Goal: Communication & Community: Answer question/provide support

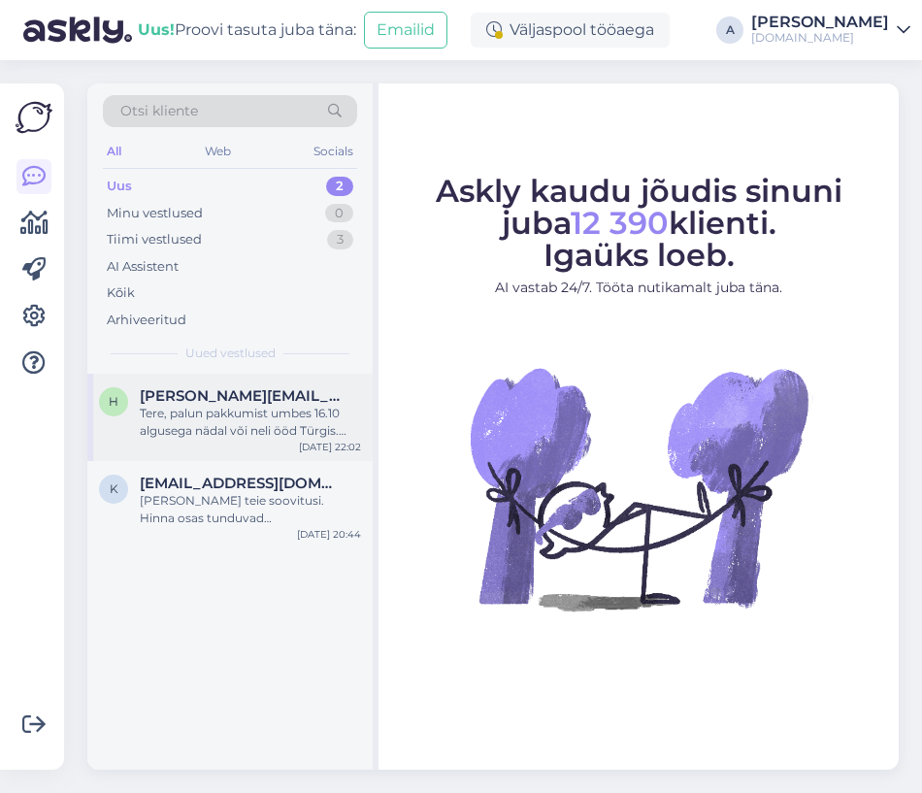
click at [298, 406] on div "Tere, palun pakkumist umbes 16.10 algusega nädal või neli ööd Türgis. Kas Akka …" at bounding box center [250, 422] width 221 height 35
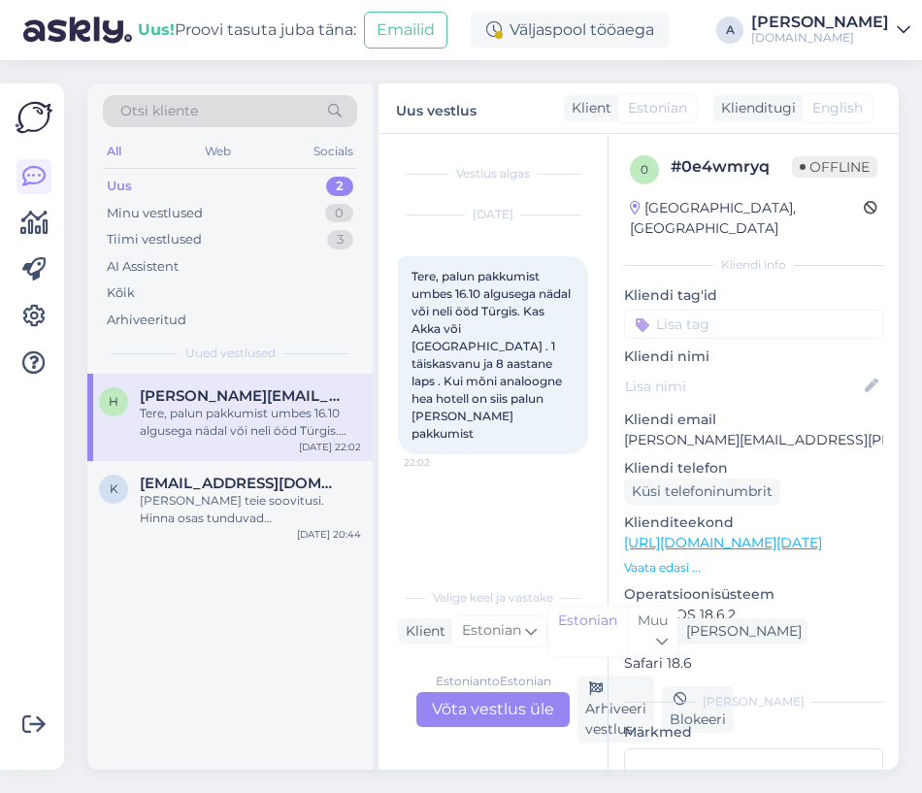
click at [498, 706] on div "Estonian to Estonian Võta vestlus üle" at bounding box center [492, 709] width 153 height 35
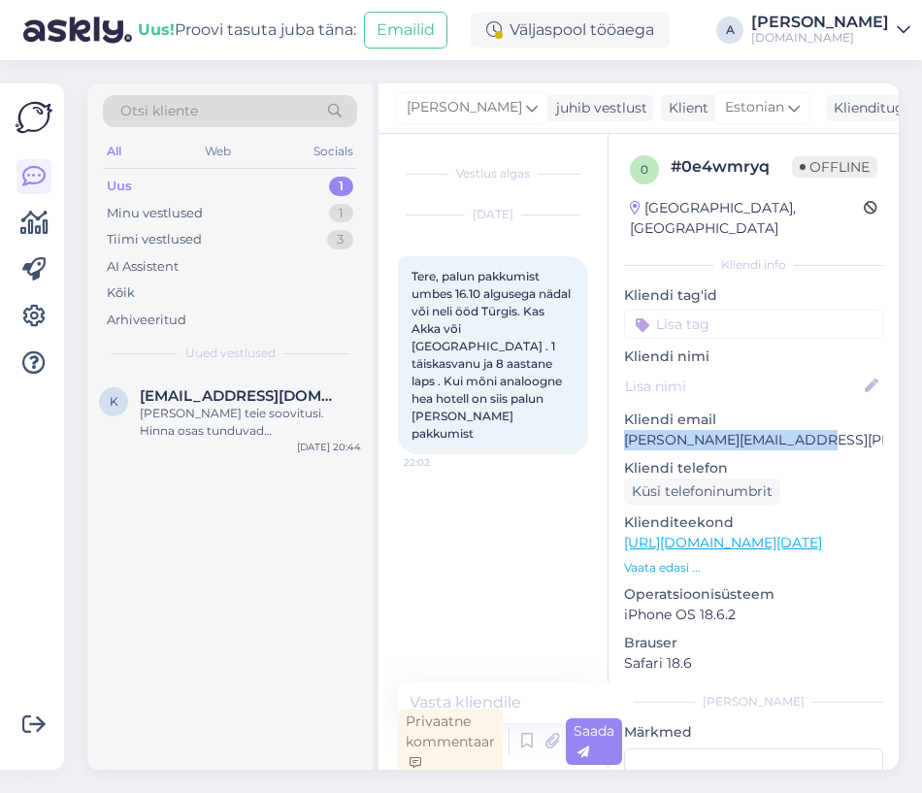
drag, startPoint x: 796, startPoint y: 420, endPoint x: 609, endPoint y: 423, distance: 186.3
click at [609, 423] on div "0 # 0e4wmryq Offline [GEOGRAPHIC_DATA], [GEOGRAPHIC_DATA] Kliendi info Kliendi …" at bounding box center [753, 543] width 290 height 818
copy p "[PERSON_NAME][EMAIL_ADDRESS][PERSON_NAME][DOMAIN_NAME]"
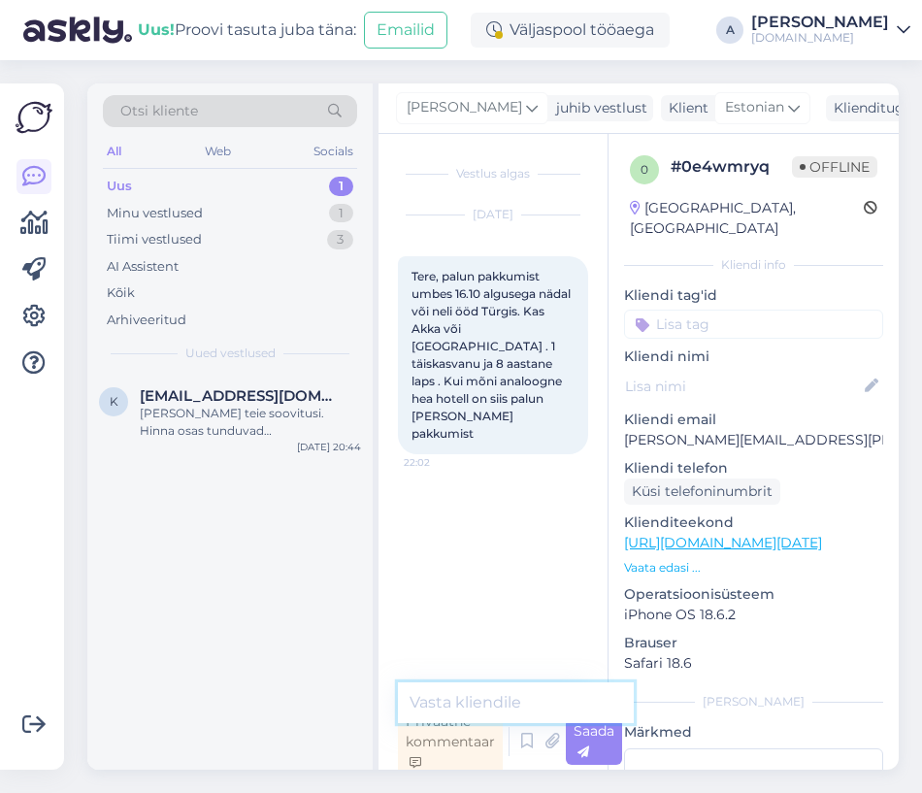
click at [455, 698] on textarea at bounding box center [516, 702] width 236 height 41
type textarea "T"
click at [225, 396] on span "[EMAIL_ADDRESS][DOMAIN_NAME]" at bounding box center [241, 395] width 202 height 17
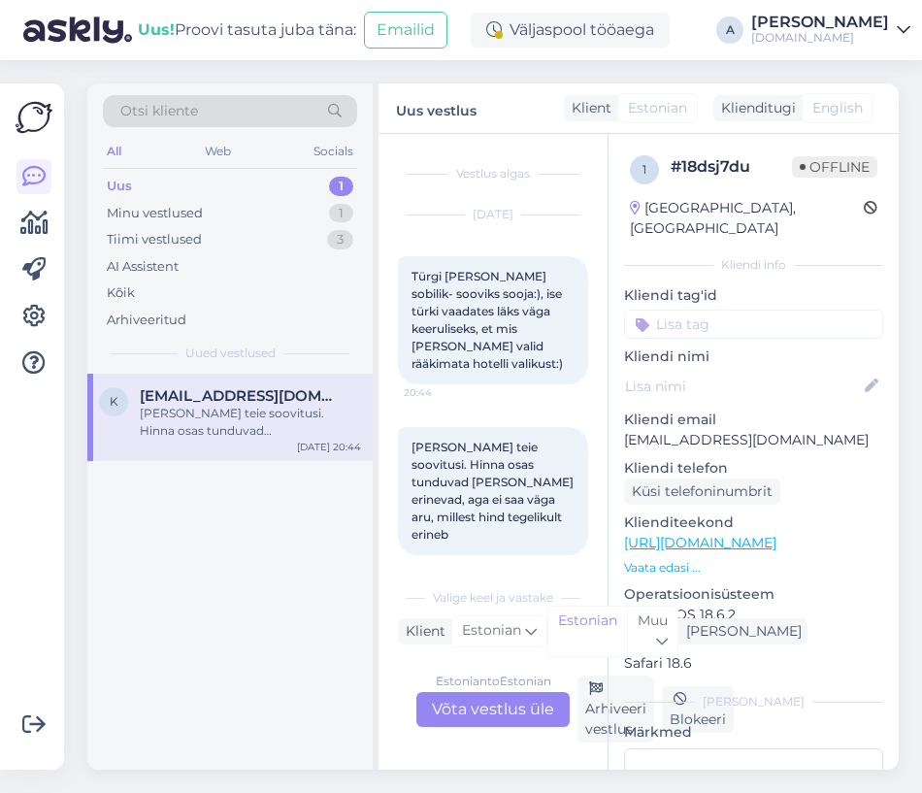
click at [500, 710] on div "Estonian to Estonian Võta vestlus üle" at bounding box center [492, 709] width 153 height 35
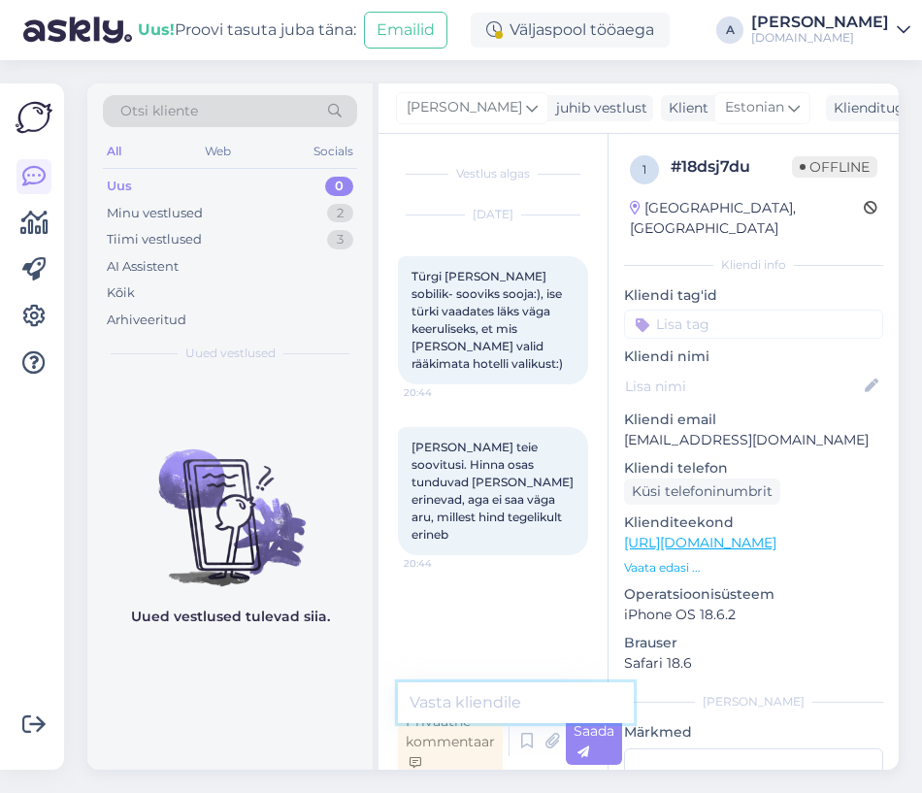
click at [488, 692] on textarea at bounding box center [516, 702] width 236 height 41
type textarea "Tere,"
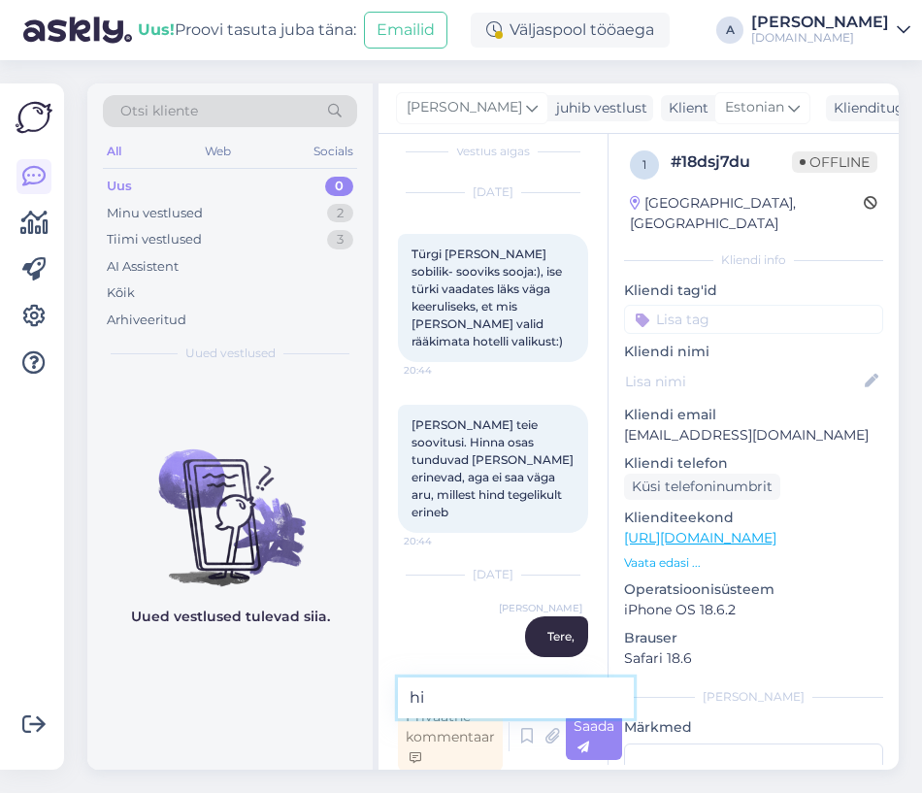
type textarea "h"
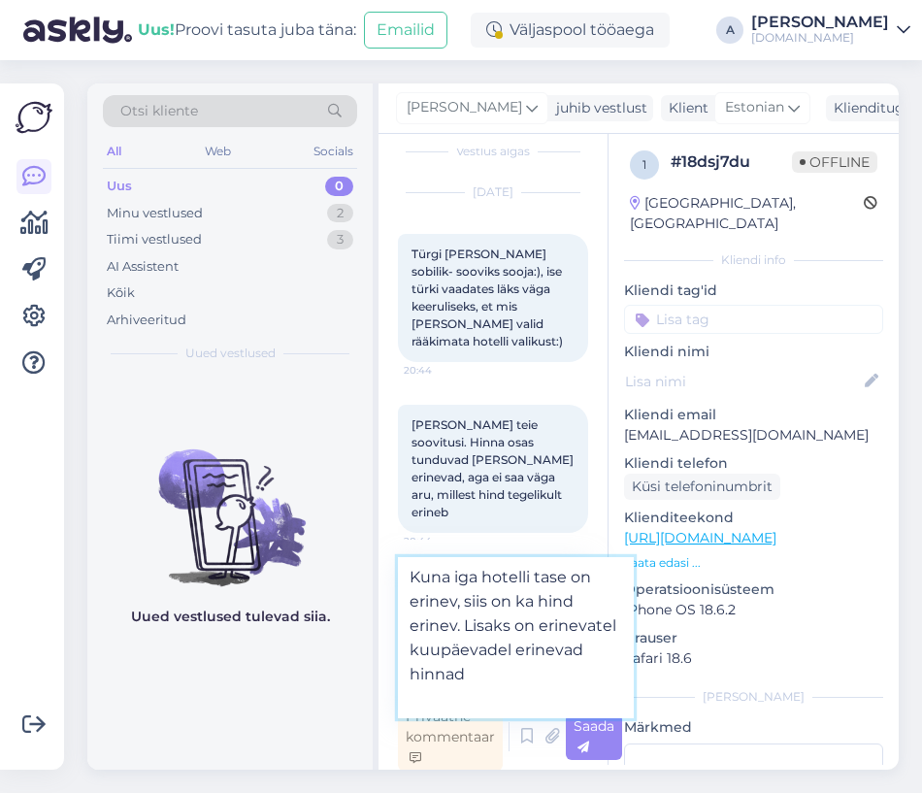
type textarea "Kuna iga hotelli tase on erinev, siis on ka hind erinev. Lisaks on erinevatel k…"
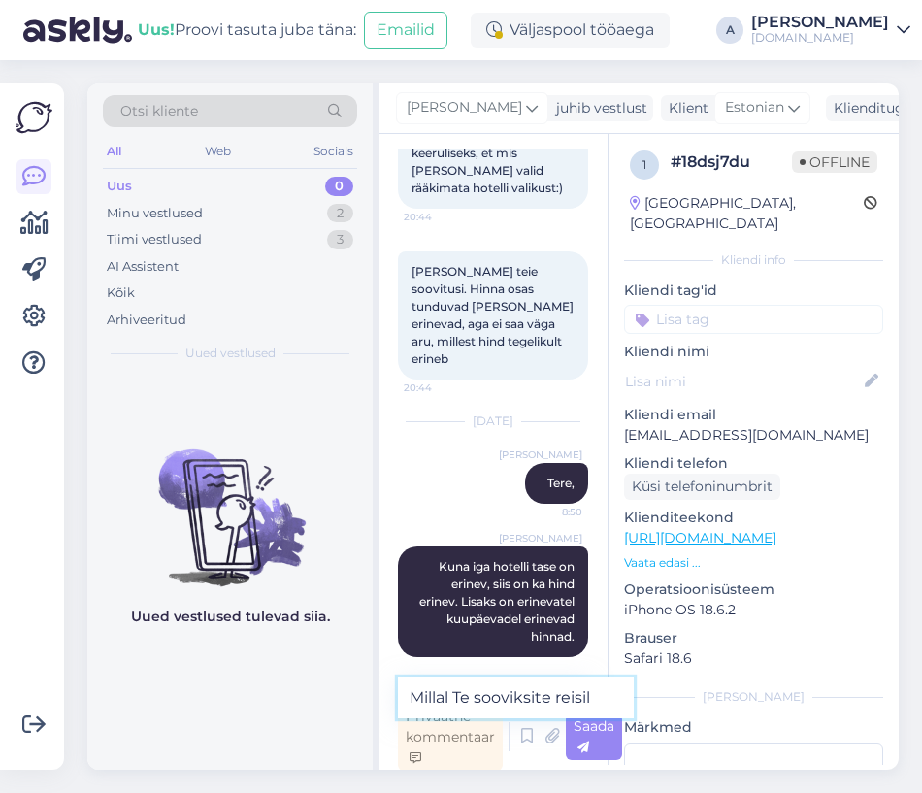
scroll to position [194, 0]
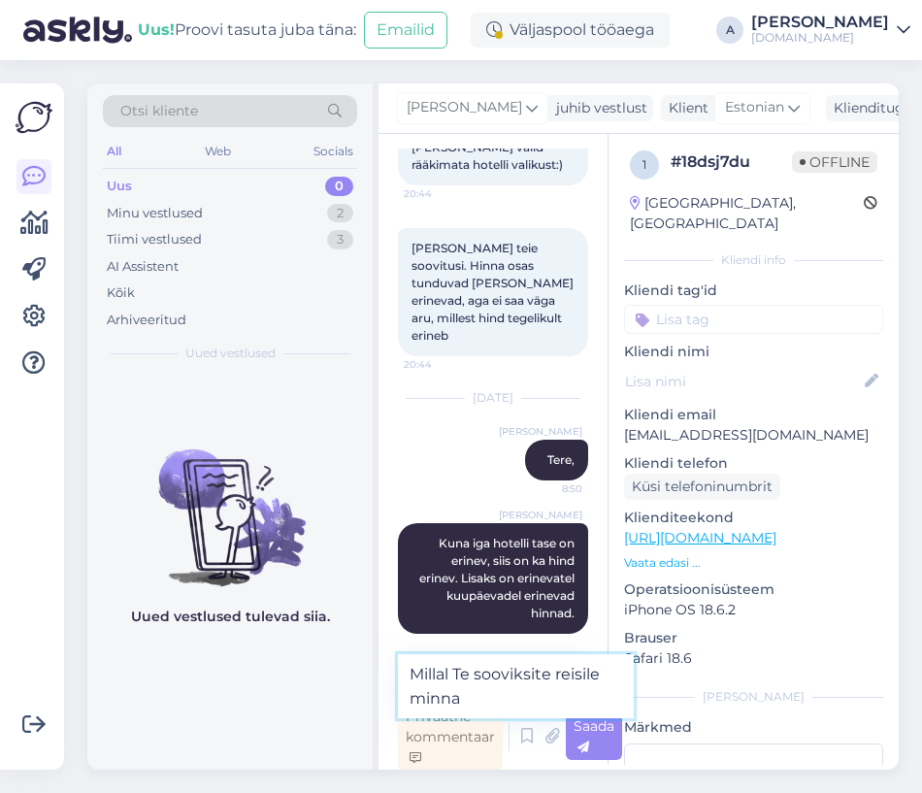
type textarea "Millal Te sooviksite reisile minna?"
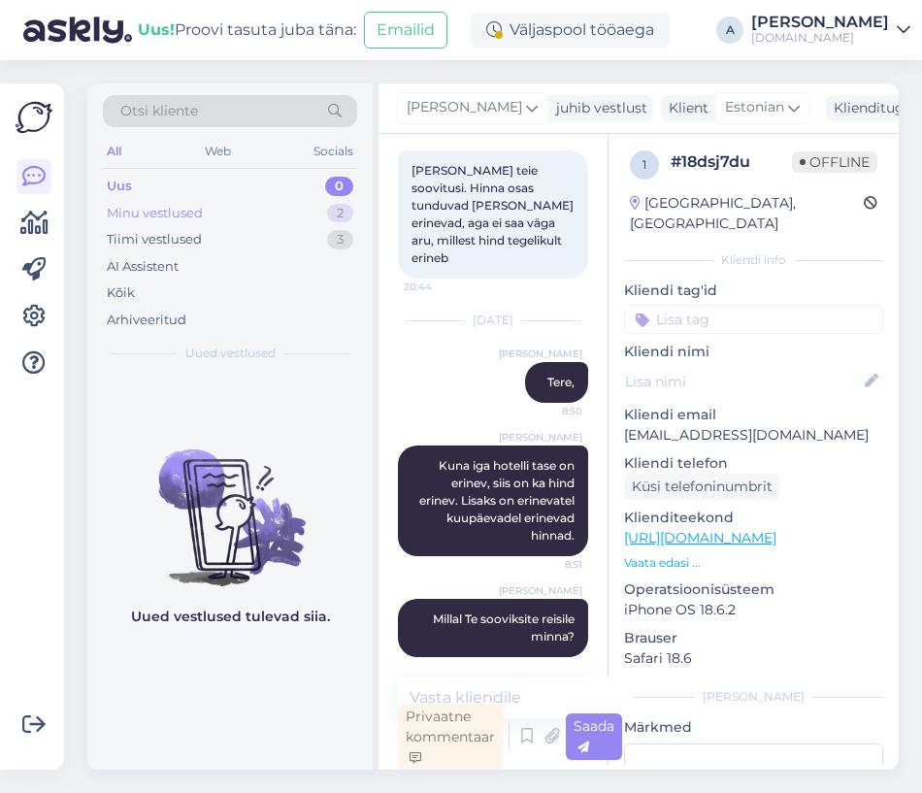
click at [303, 215] on div "Minu vestlused 2" at bounding box center [230, 213] width 254 height 27
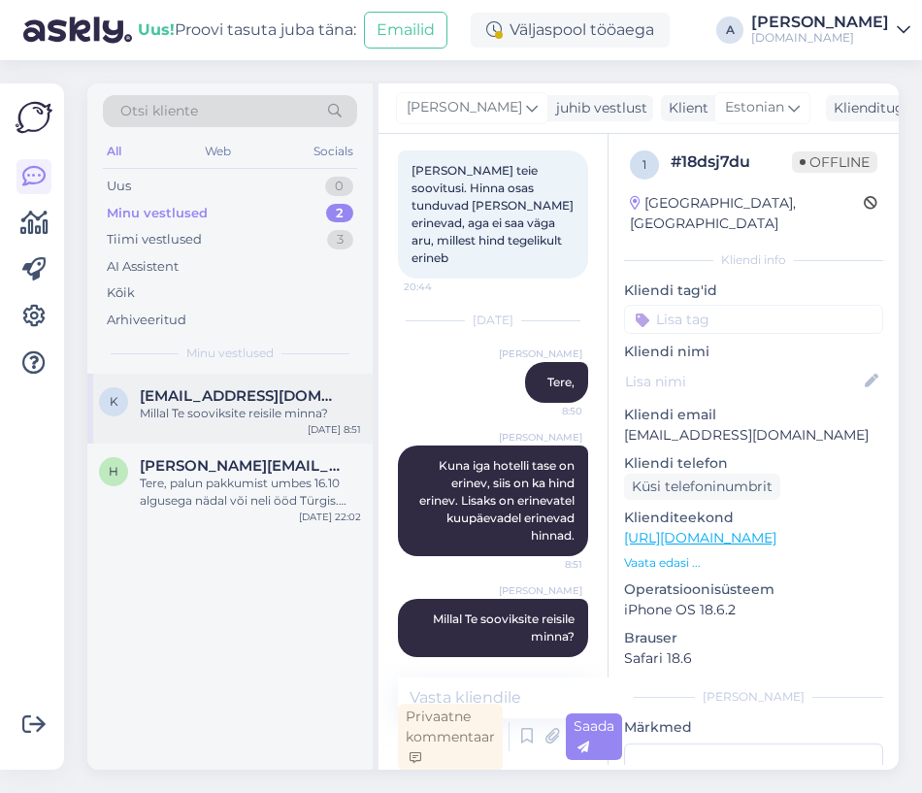
click at [249, 416] on div "Millal Te sooviksite reisile minna?" at bounding box center [250, 413] width 221 height 17
drag, startPoint x: 833, startPoint y: 417, endPoint x: 620, endPoint y: 424, distance: 213.6
click at [620, 424] on div "1 # 18dsj7du Offline [GEOGRAPHIC_DATA], [GEOGRAPHIC_DATA] Kliendi info Kliendi …" at bounding box center [753, 538] width 290 height 818
copy p "[EMAIL_ADDRESS][DOMAIN_NAME]"
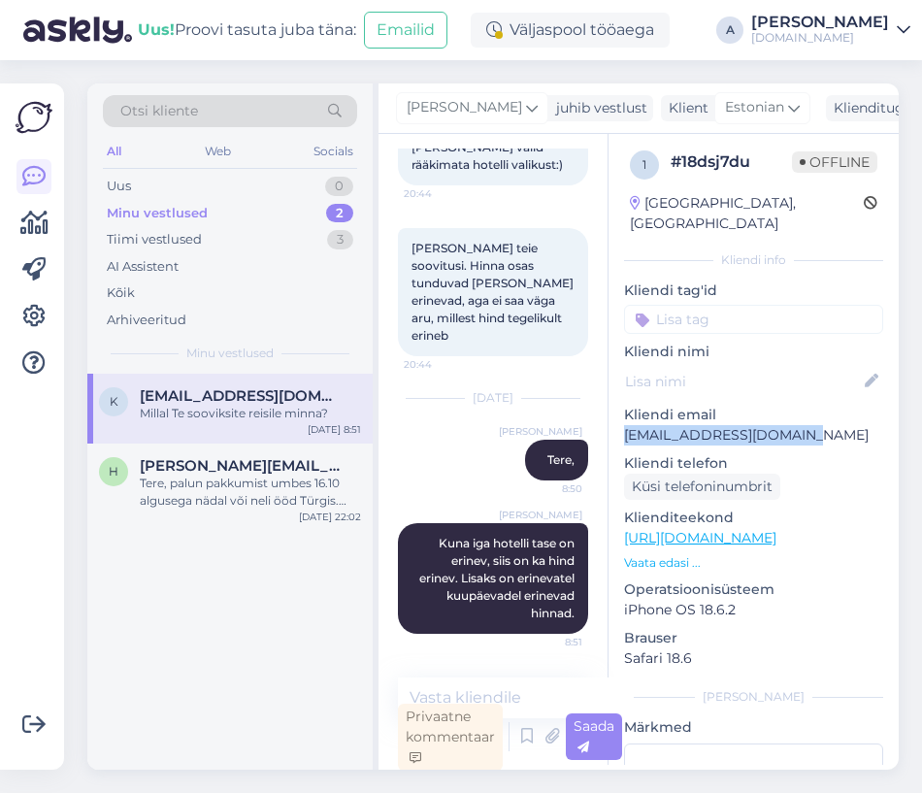
scroll to position [272, 0]
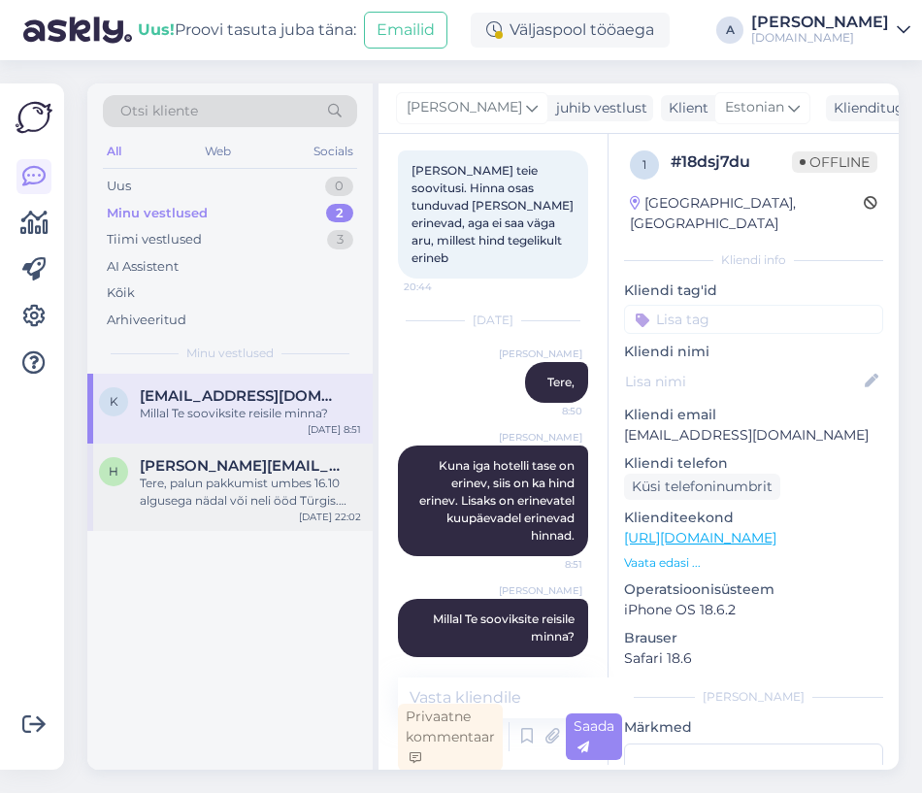
click at [273, 483] on div "Tere, palun pakkumist umbes 16.10 algusega nädal või neli ööd Türgis. Kas Akka …" at bounding box center [250, 491] width 221 height 35
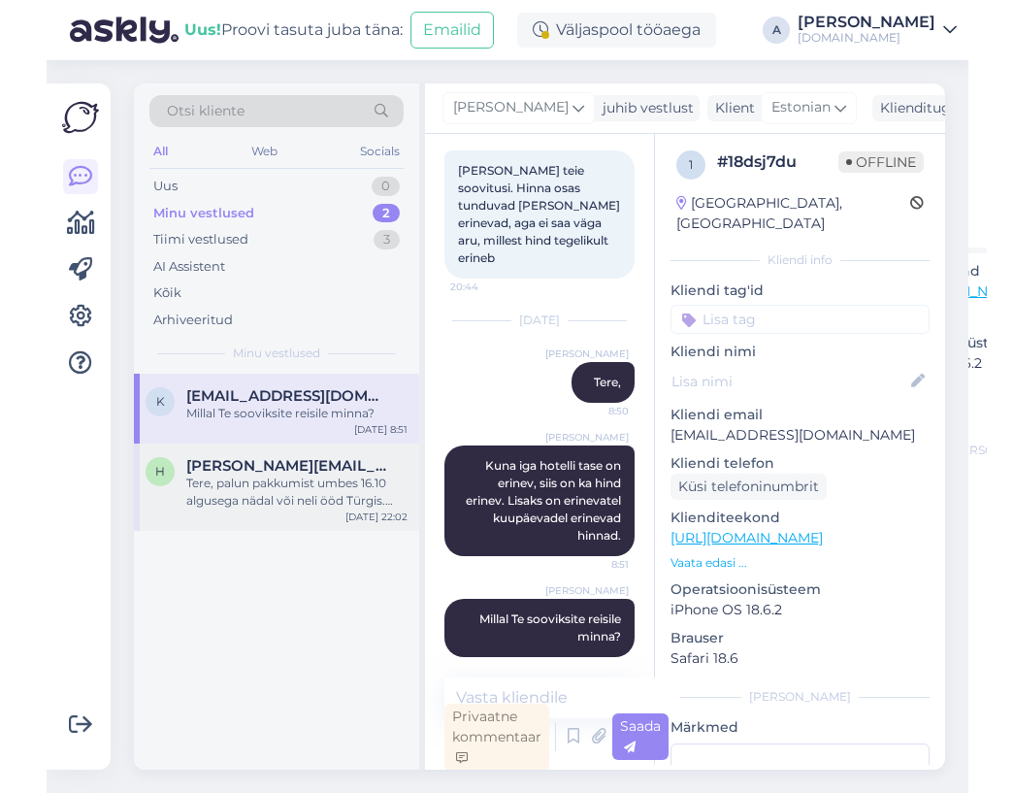
scroll to position [5, 0]
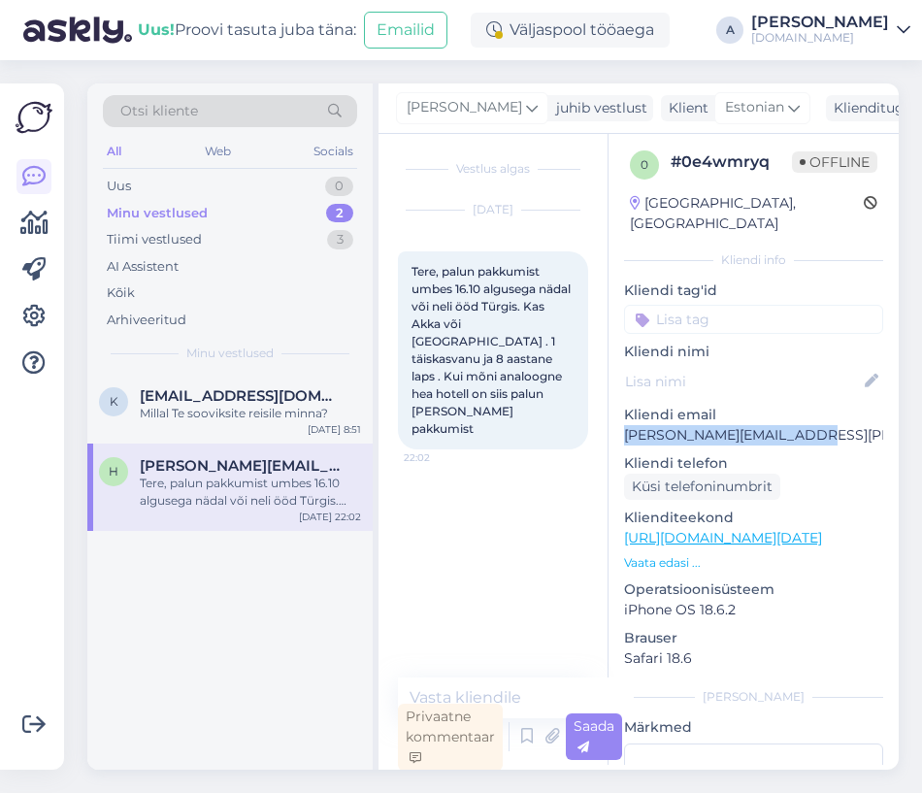
drag, startPoint x: 834, startPoint y: 412, endPoint x: 613, endPoint y: 412, distance: 221.2
click at [613, 412] on div "0 # 0e4wmryq Offline [GEOGRAPHIC_DATA], [GEOGRAPHIC_DATA] Kliendi info Kliendi …" at bounding box center [753, 538] width 290 height 818
copy p "[PERSON_NAME][EMAIL_ADDRESS][PERSON_NAME][DOMAIN_NAME]"
click at [738, 529] on link "[URL][DOMAIN_NAME][DATE]" at bounding box center [723, 537] width 198 height 17
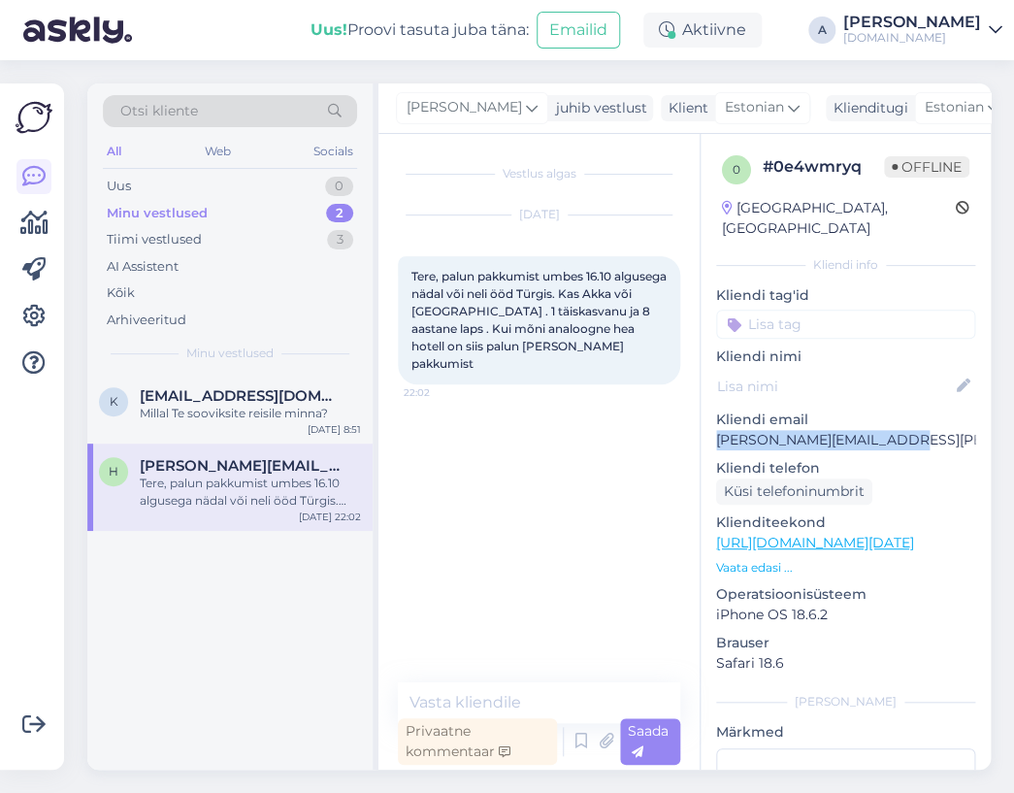
scroll to position [0, 0]
click at [785, 409] on p "Kliendi email" at bounding box center [845, 419] width 259 height 20
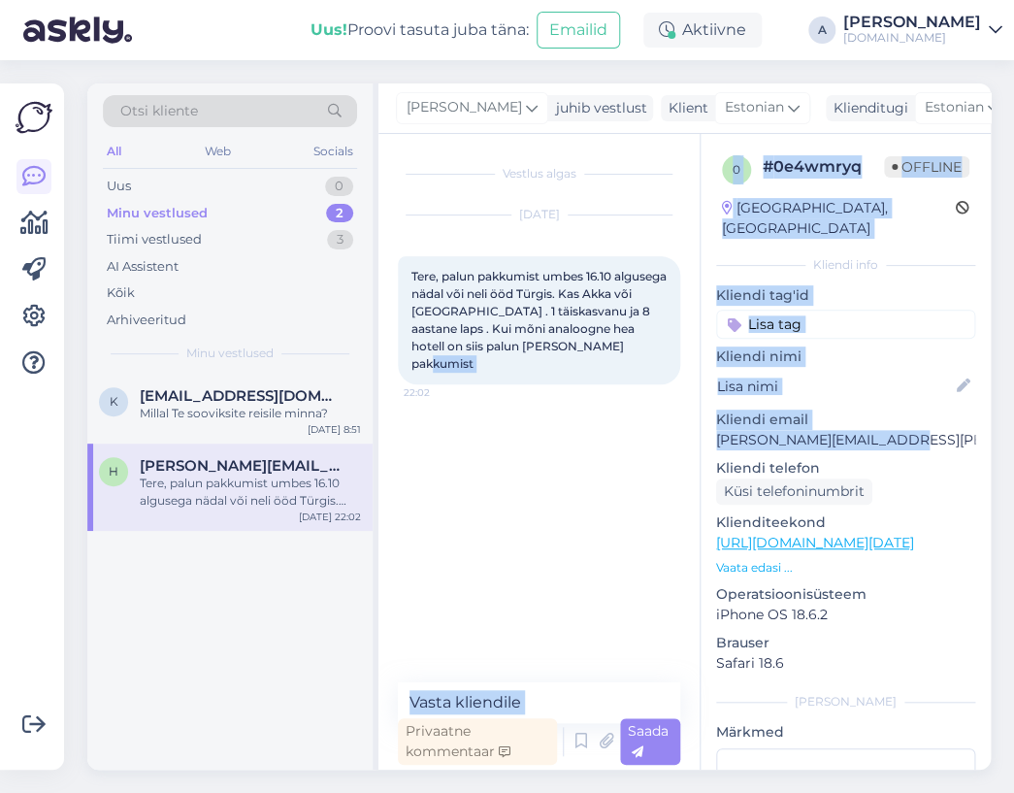
drag, startPoint x: 940, startPoint y: 418, endPoint x: 695, endPoint y: 420, distance: 245.5
click at [696, 419] on div "Vestlus algas [DATE] Tere, palun pakkumist umbes 16.10 algusega nädal või neli …" at bounding box center [684, 452] width 612 height 636
copy div "Tere, palun pakkumist umbes 16.10 algusega nädal või neli ööd Türgis. Kas Akka …"
click at [505, 715] on textarea at bounding box center [539, 702] width 282 height 41
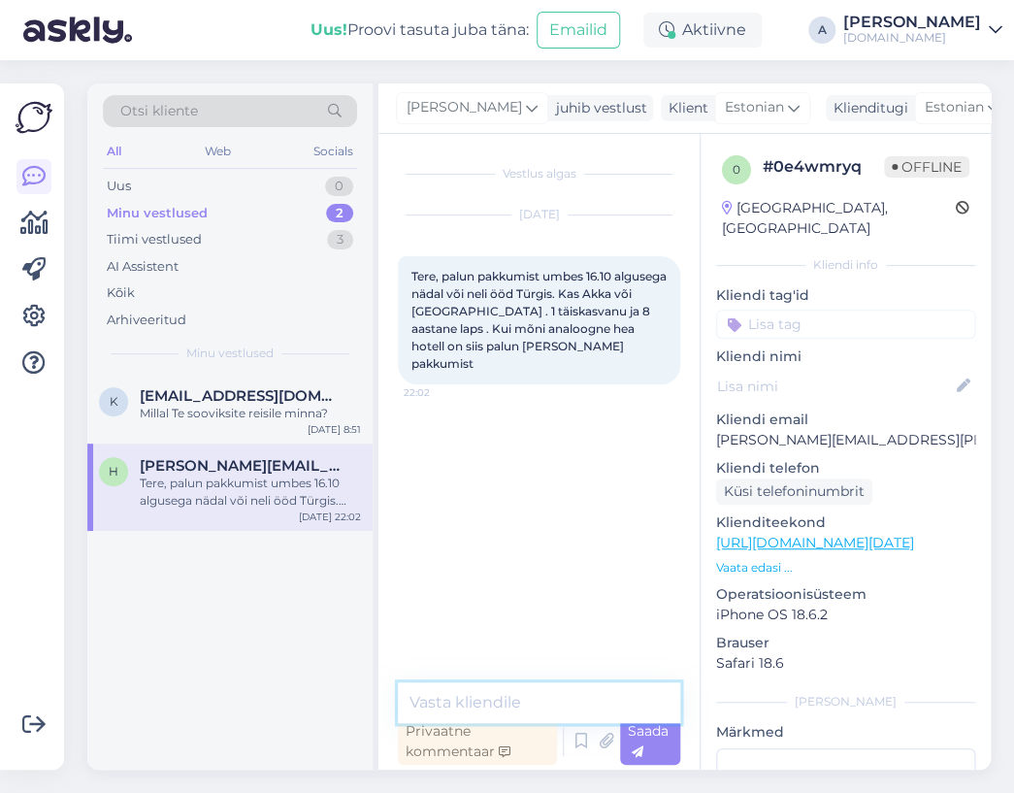
click at [541, 707] on textarea at bounding box center [539, 702] width 282 height 41
type textarea "Tere, saatsin Teile pakkumised emailile."
